Goal: Task Accomplishment & Management: Manage account settings

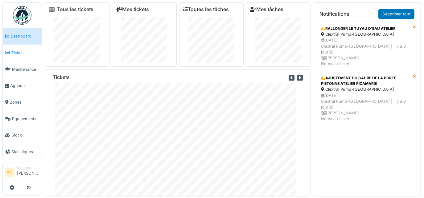
click at [20, 51] on span "Tickets" at bounding box center [25, 53] width 28 height 6
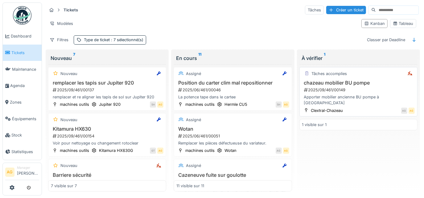
click at [334, 91] on div "2025/09/461/00149" at bounding box center [358, 90] width 111 height 6
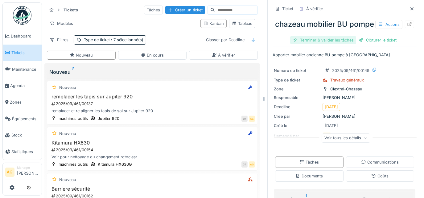
click at [333, 44] on div "Terminer & valider les tâches" at bounding box center [323, 40] width 66 height 8
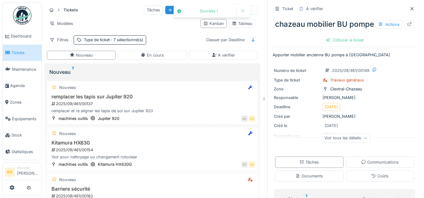
click at [333, 44] on div "Clôturer le ticket" at bounding box center [344, 40] width 43 height 8
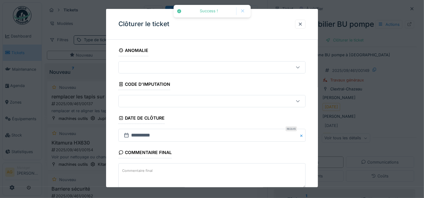
scroll to position [37, 0]
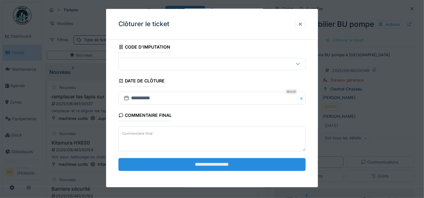
click at [170, 163] on input "**********" at bounding box center [211, 164] width 187 height 13
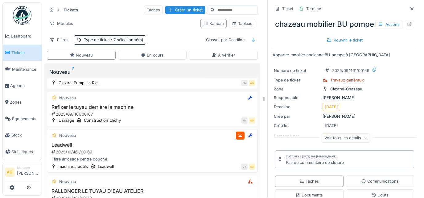
scroll to position [191, 0]
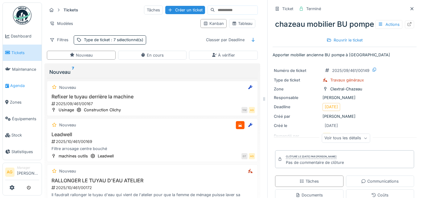
click at [18, 84] on span "Agenda" at bounding box center [24, 86] width 29 height 6
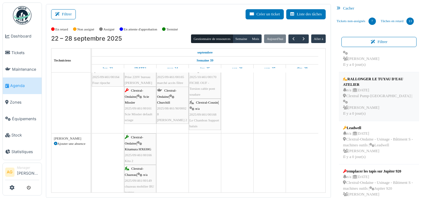
scroll to position [84, 0]
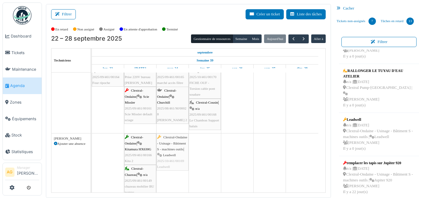
drag, startPoint x: 373, startPoint y: 125, endPoint x: 169, endPoint y: 148, distance: 205.3
click at [169, 148] on div "Filtrer Créer un ticket Liste des tâches Afficher les tâches non assignées *** …" at bounding box center [235, 101] width 384 height 194
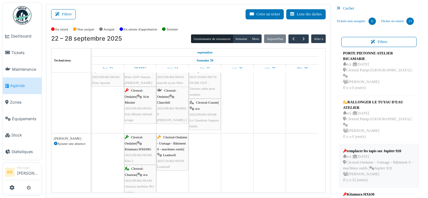
scroll to position [39, 0]
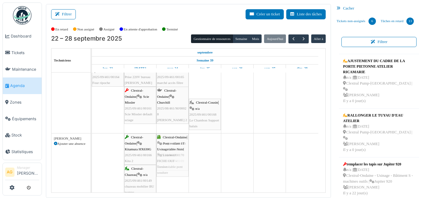
drag, startPoint x: 205, startPoint y: 86, endPoint x: 178, endPoint y: 178, distance: 95.9
click at [178, 178] on div "Clextral-Ondaine | Four ripoche n°1 2025/09/461/00164 Four ripoche Clextral-Ond…" at bounding box center [209, 140] width 234 height 191
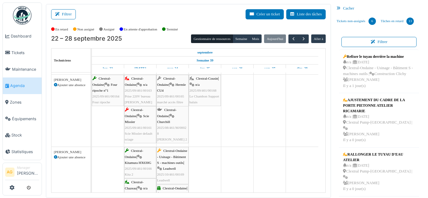
scroll to position [0, 0]
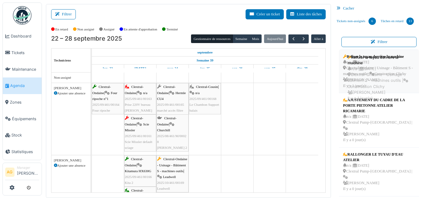
drag, startPoint x: 375, startPoint y: 76, endPoint x: 382, endPoint y: 80, distance: 8.7
click at [382, 80] on div "n/a | 30/09/2025 Clextral-Ondaine - Usinage - Bâtiment S - machines outils | Co…" at bounding box center [379, 74] width 72 height 30
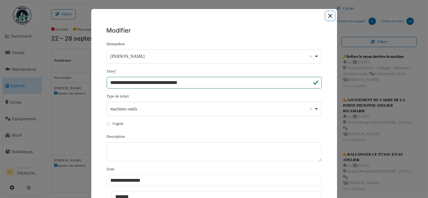
click at [329, 18] on button "Close" at bounding box center [330, 15] width 9 height 9
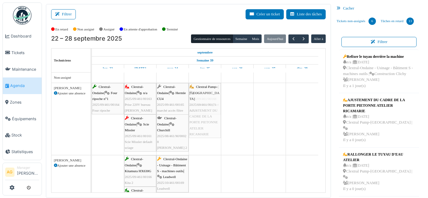
drag, startPoint x: 366, startPoint y: 123, endPoint x: 211, endPoint y: 130, distance: 155.8
click at [211, 130] on div "Filtrer Créer un ticket Liste des tâches Afficher les tâches non assignées *** …" at bounding box center [235, 101] width 384 height 194
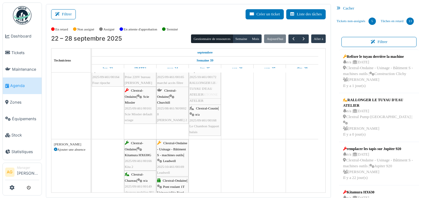
drag, startPoint x: 359, startPoint y: 125, endPoint x: 200, endPoint y: 118, distance: 159.5
click at [200, 118] on div "Filtrer Créer un ticket Liste des tâches Afficher les tâches non assignées *** …" at bounding box center [235, 101] width 384 height 194
